Goal: Task Accomplishment & Management: Check status

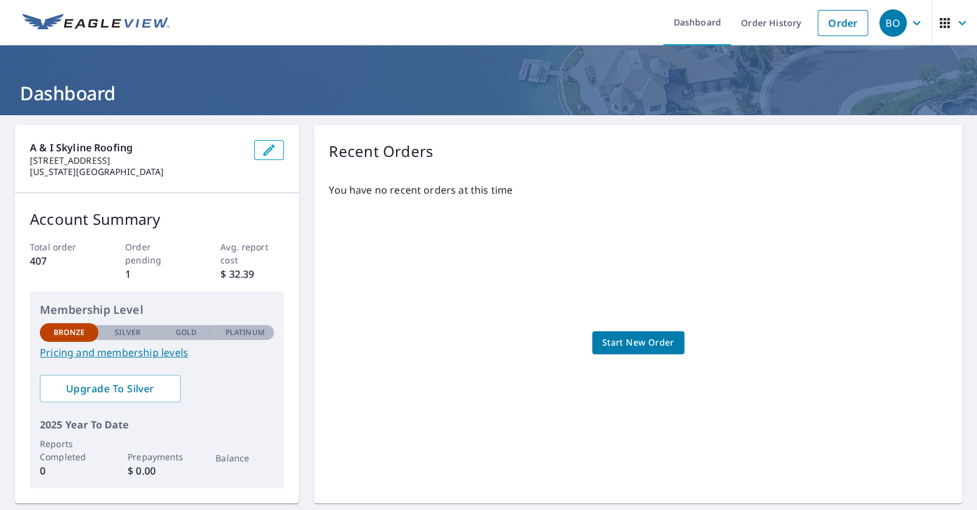
click at [917, 167] on div "Recent Orders You have no recent orders at this time Start New Order" at bounding box center [638, 314] width 648 height 378
click at [772, 26] on link "Order History" at bounding box center [771, 22] width 80 height 45
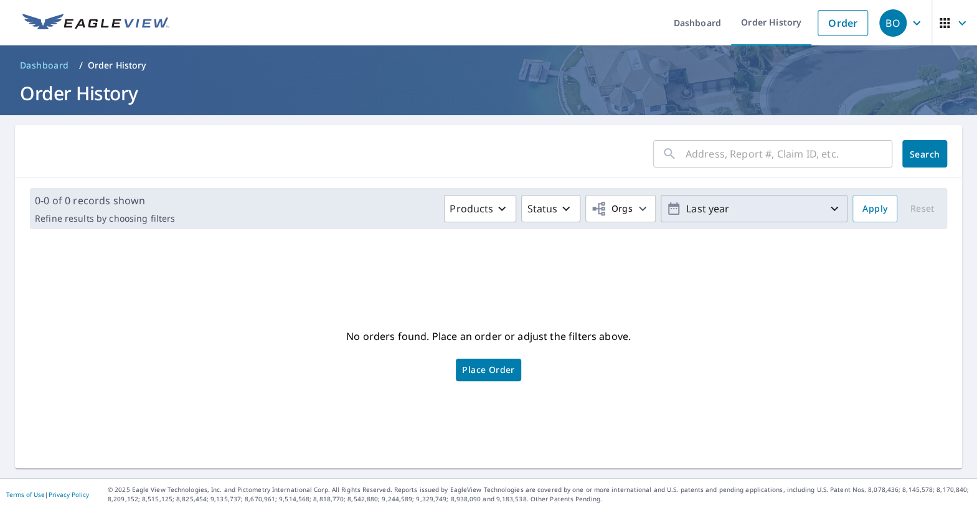
click at [828, 209] on icon "button" at bounding box center [834, 208] width 15 height 15
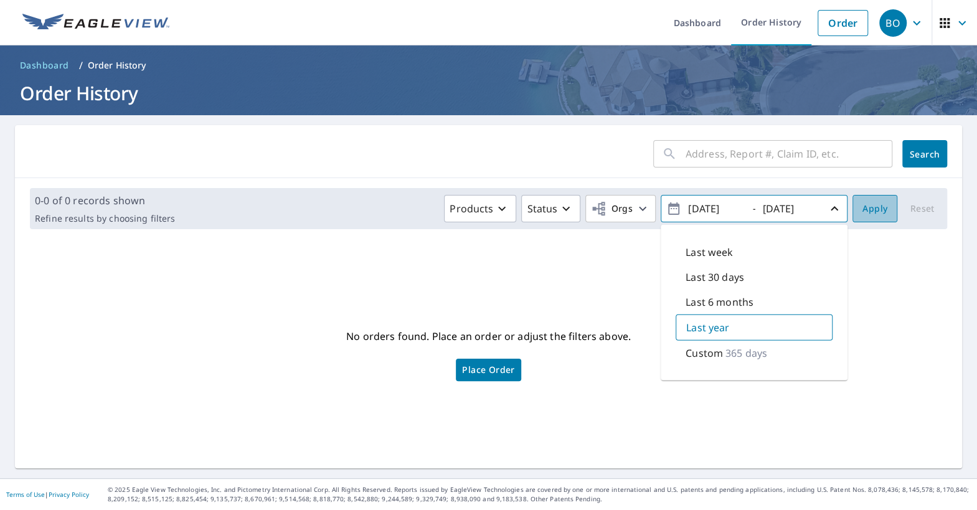
click at [872, 209] on span "Apply" at bounding box center [874, 209] width 25 height 16
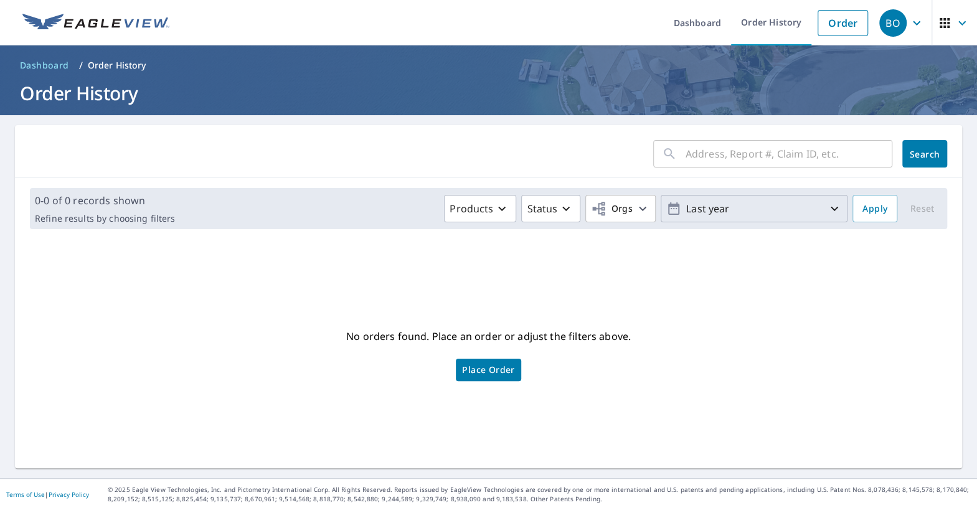
click at [690, 217] on p "Last year" at bounding box center [754, 209] width 146 height 22
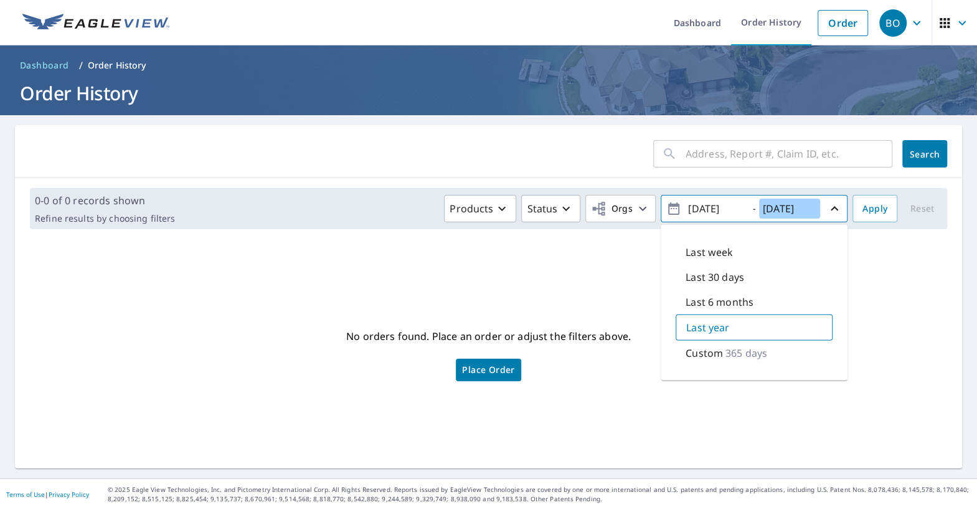
click at [806, 214] on input "[DATE]" at bounding box center [789, 209] width 61 height 20
click at [708, 207] on input "[DATE]" at bounding box center [714, 209] width 61 height 20
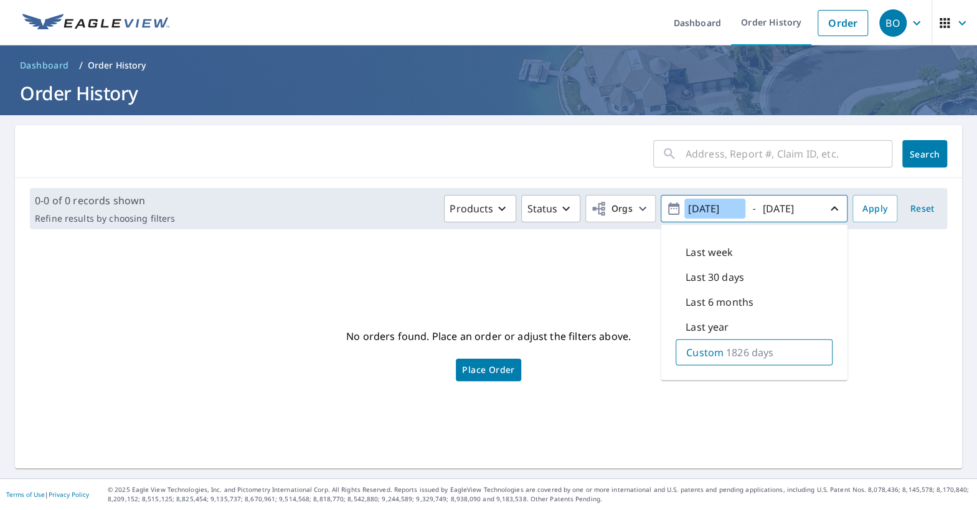
type input "[DATE]"
click at [781, 212] on input "[DATE]" at bounding box center [789, 209] width 61 height 20
type input "[DATE]"
click at [871, 214] on span "Apply" at bounding box center [874, 209] width 25 height 16
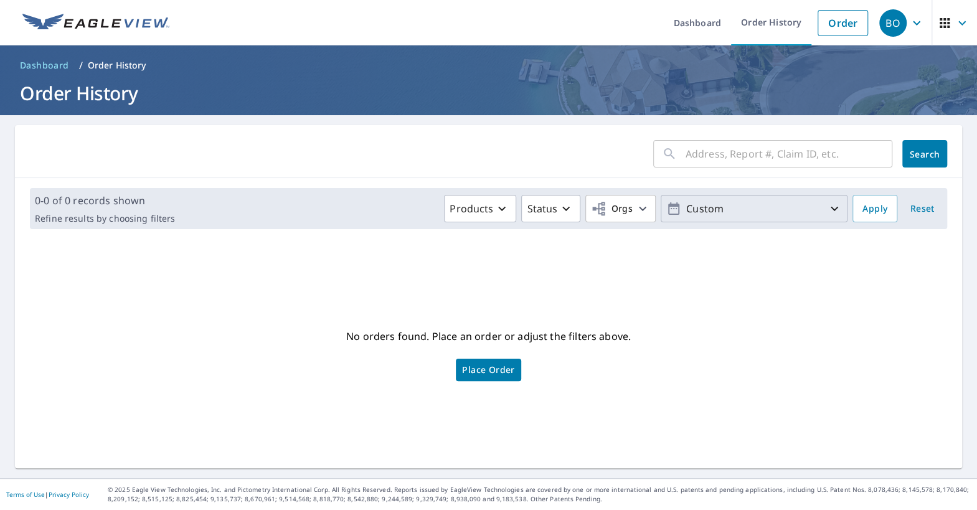
click at [791, 210] on p "Custom" at bounding box center [754, 209] width 146 height 22
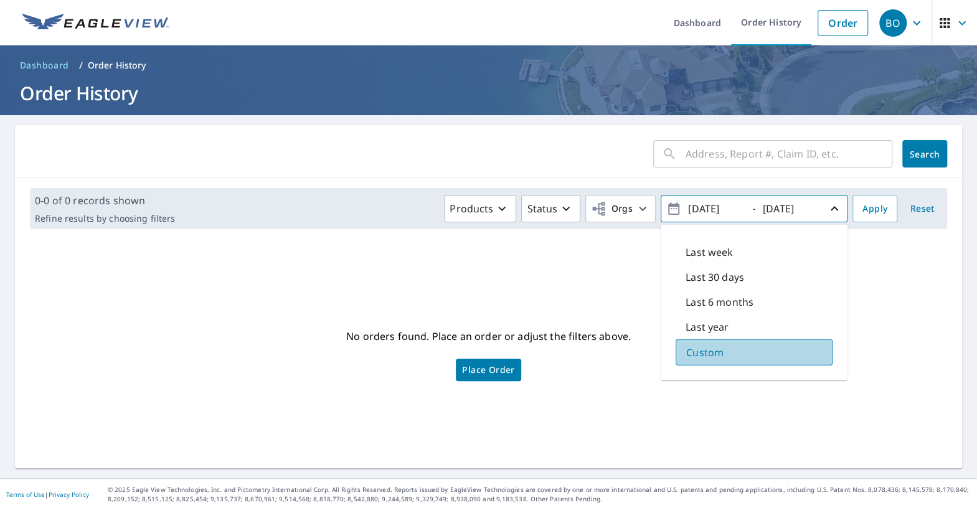
click at [717, 357] on p "Custom" at bounding box center [704, 352] width 37 height 15
drag, startPoint x: 710, startPoint y: 209, endPoint x: 702, endPoint y: 211, distance: 7.9
click at [702, 211] on input "[DATE]" at bounding box center [714, 209] width 61 height 20
type input "[DATE]"
drag, startPoint x: 787, startPoint y: 209, endPoint x: 773, endPoint y: 210, distance: 13.8
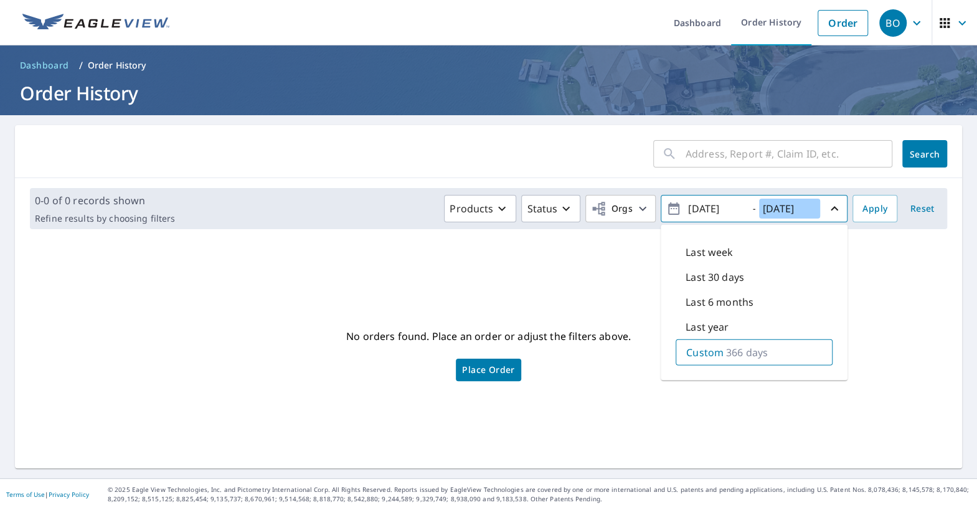
click at [773, 210] on input "[DATE]" at bounding box center [789, 209] width 61 height 20
type input "[DATE]"
click at [868, 210] on span "Apply" at bounding box center [874, 209] width 25 height 16
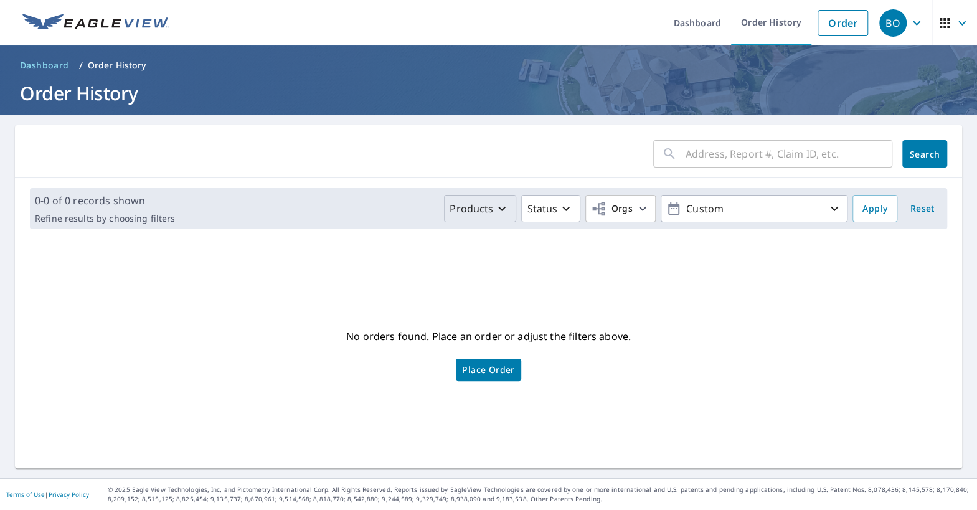
click at [509, 214] on icon "button" at bounding box center [501, 208] width 15 height 15
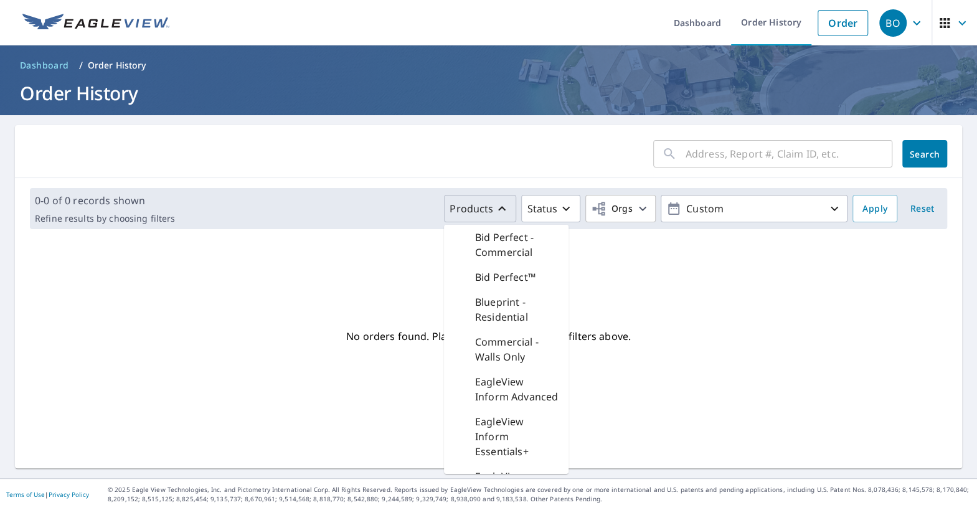
click at [533, 280] on p "Bid Perfect™" at bounding box center [505, 277] width 60 height 15
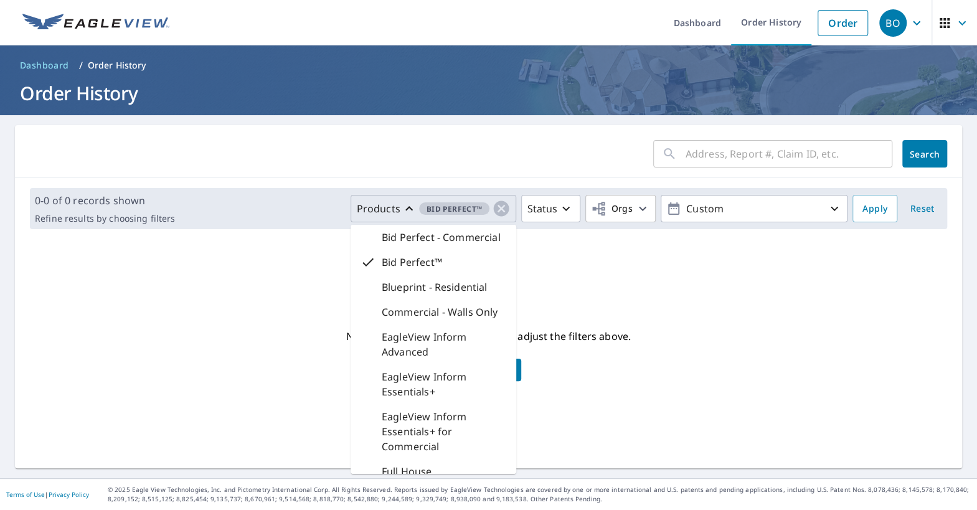
click at [653, 276] on div "No orders found. Place an order or adjust the filters above. Place Order" at bounding box center [488, 353] width 927 height 209
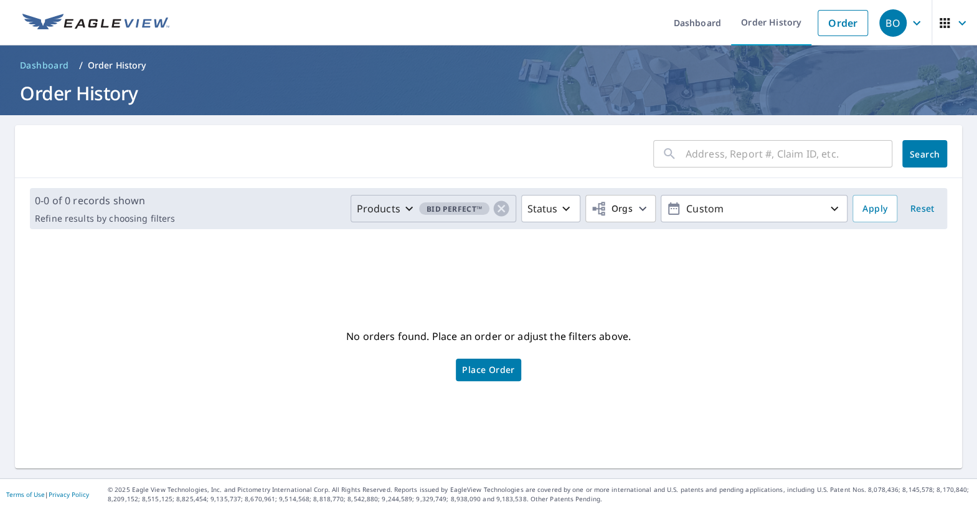
click at [924, 212] on span "Reset" at bounding box center [922, 209] width 30 height 16
click at [810, 154] on input "text" at bounding box center [789, 153] width 207 height 35
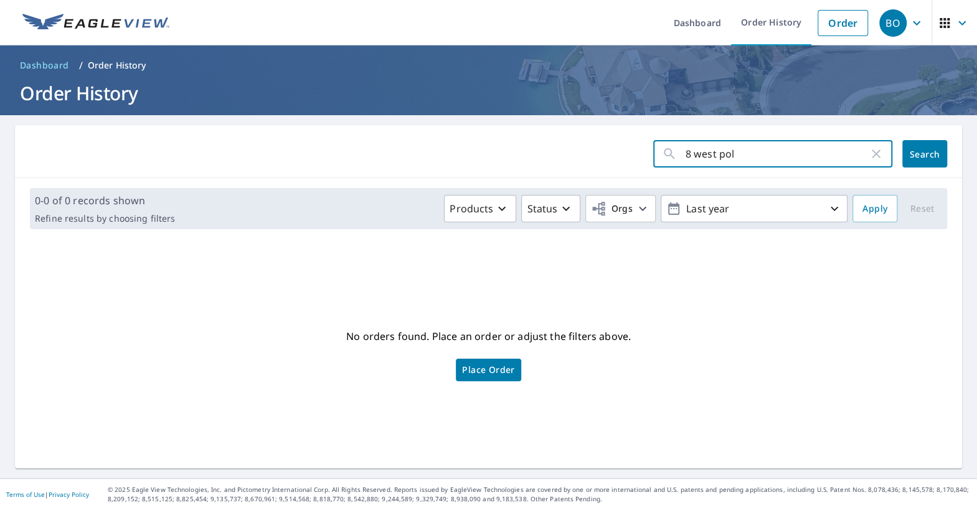
type input "8 west polk"
click button "Search" at bounding box center [924, 153] width 45 height 27
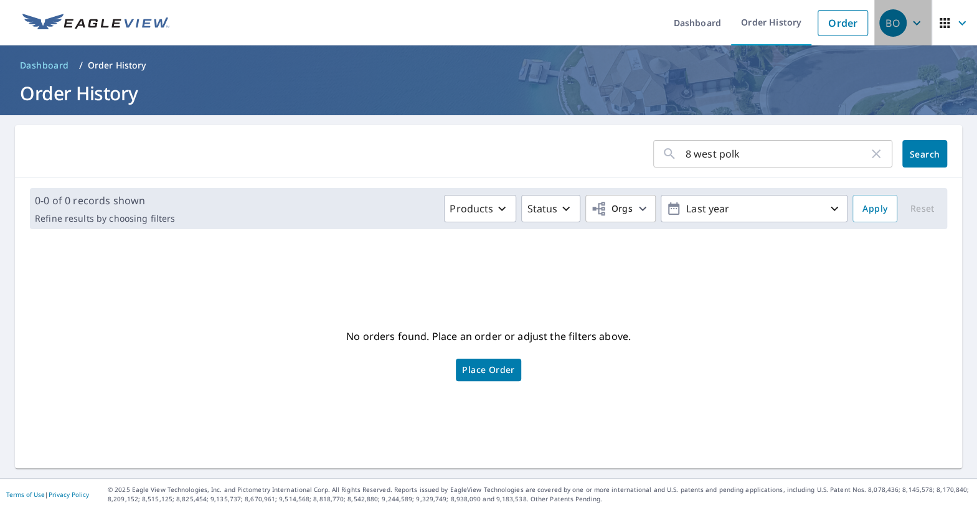
click at [912, 26] on icon "button" at bounding box center [916, 23] width 15 height 15
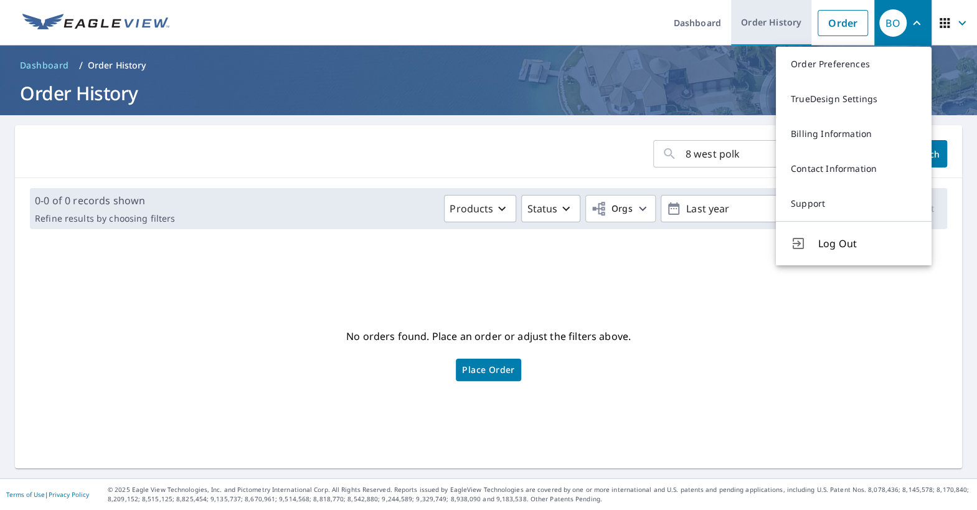
click at [777, 26] on link "Order History" at bounding box center [771, 22] width 80 height 45
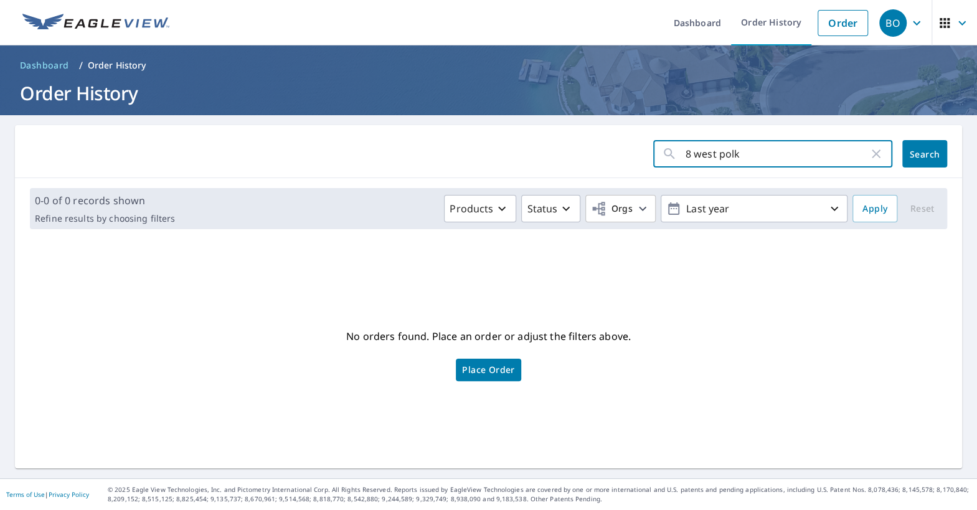
drag, startPoint x: 747, startPoint y: 156, endPoint x: 644, endPoint y: 172, distance: 104.1
click at [686, 171] on input "8 west polk" at bounding box center [777, 153] width 183 height 35
type input "polk"
click button "Search" at bounding box center [924, 153] width 45 height 27
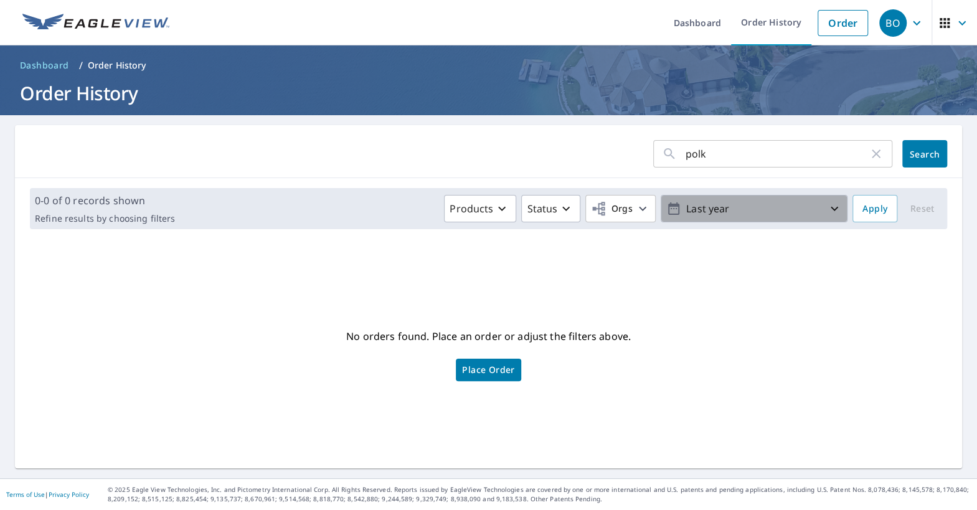
click at [839, 210] on icon "button" at bounding box center [834, 208] width 15 height 15
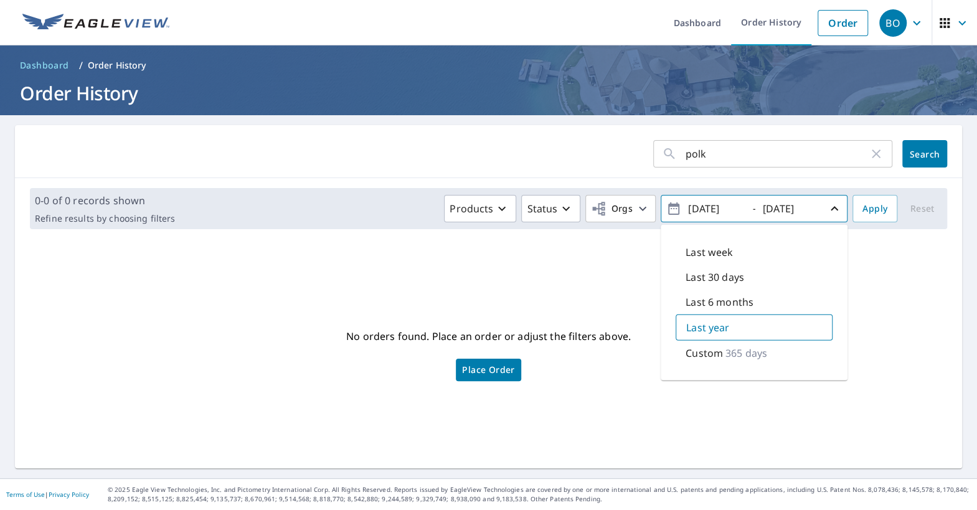
click at [694, 205] on input "[DATE]" at bounding box center [714, 209] width 61 height 20
drag, startPoint x: 710, startPoint y: 207, endPoint x: 700, endPoint y: 211, distance: 10.6
click at [700, 211] on input "[DATE]" at bounding box center [714, 209] width 61 height 20
type input "[DATE]"
click at [875, 209] on span "Apply" at bounding box center [874, 209] width 25 height 16
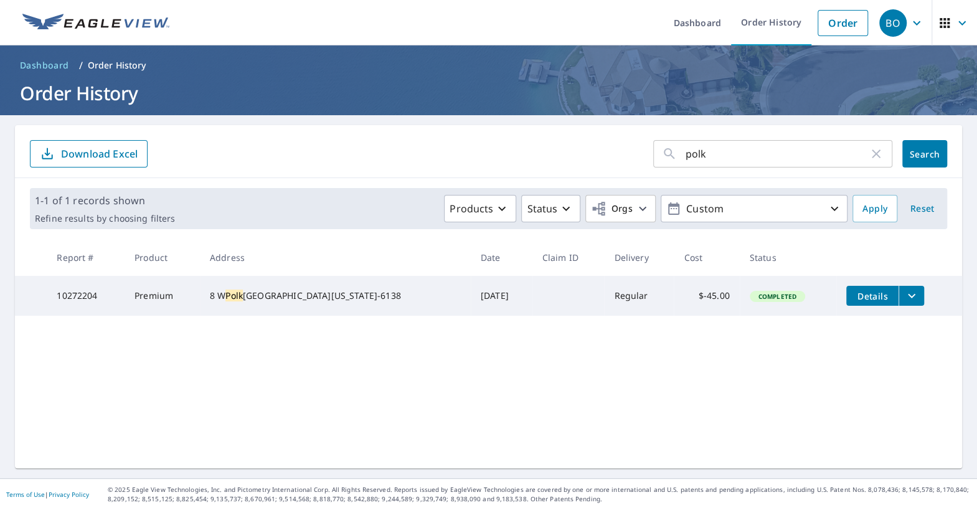
click at [904, 300] on icon "filesDropdownBtn-10272204" at bounding box center [911, 295] width 15 height 15
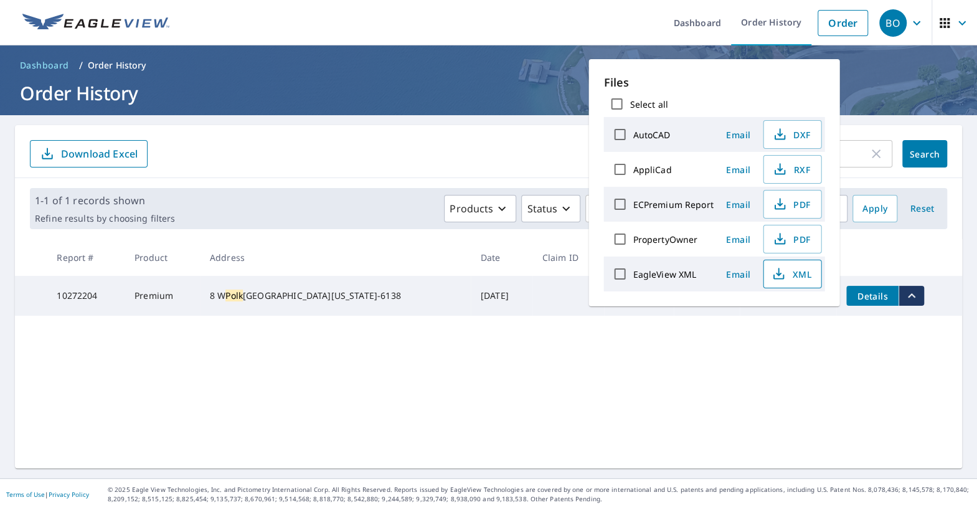
click at [795, 279] on span "XML" at bounding box center [792, 274] width 40 height 15
click at [778, 202] on icon "button" at bounding box center [780, 202] width 6 height 8
click at [911, 296] on icon "filesDropdownBtn-10272204" at bounding box center [911, 295] width 15 height 15
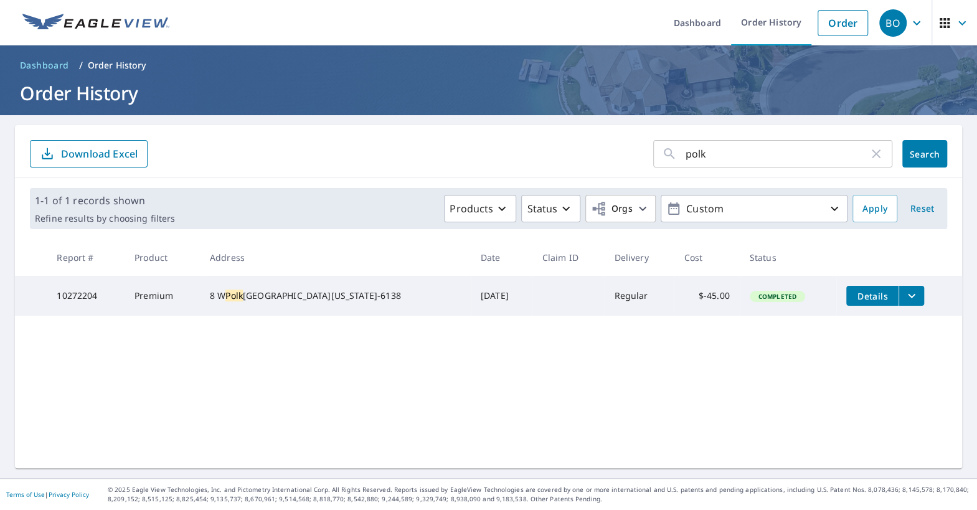
click at [869, 301] on span "Details" at bounding box center [872, 296] width 37 height 12
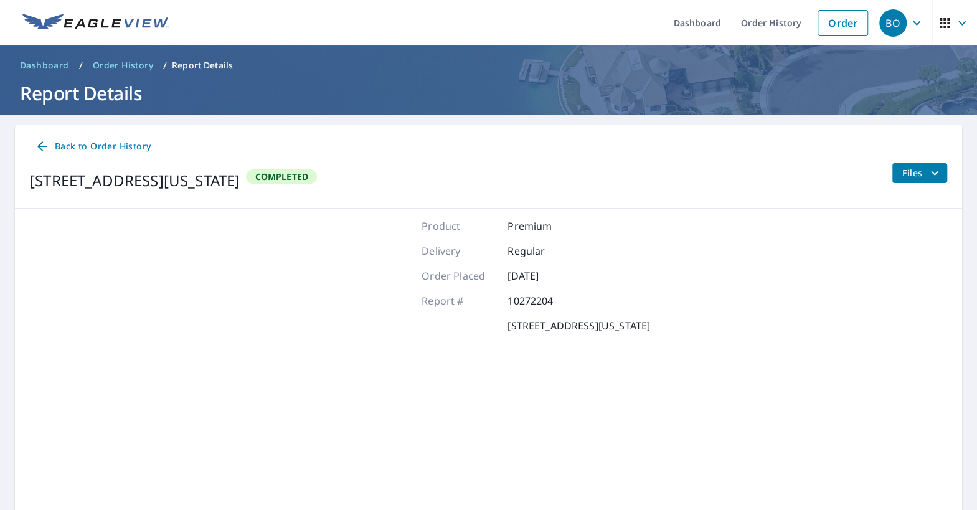
click at [912, 173] on span "Files" at bounding box center [922, 173] width 40 height 15
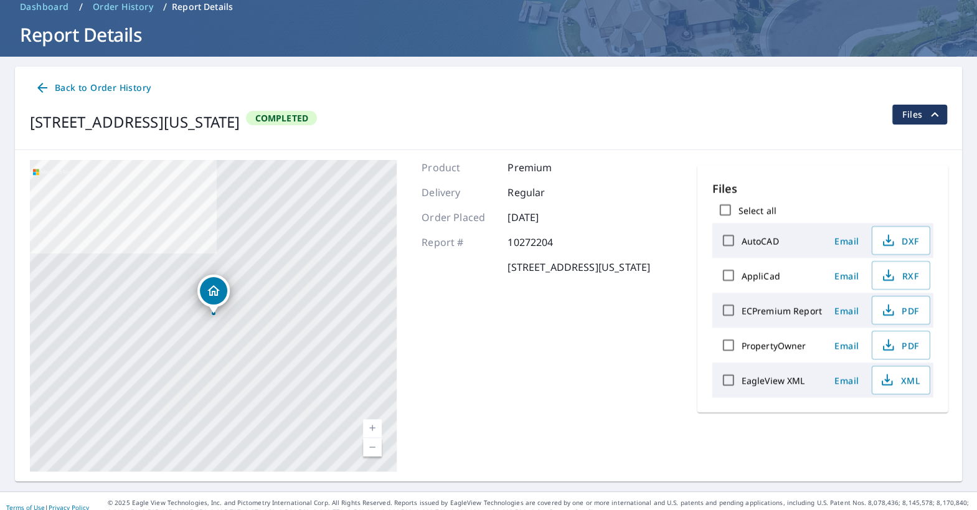
scroll to position [70, 0]
